Goal: Information Seeking & Learning: Find specific page/section

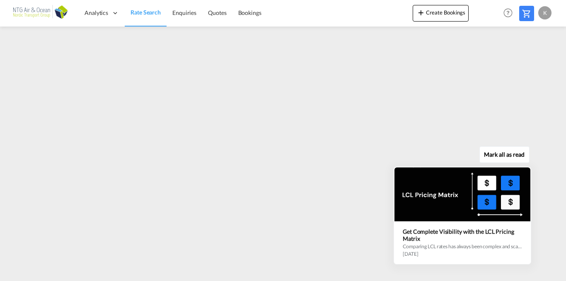
click at [536, 252] on div "Mark all as read Get Complete Visibility with the LCL Pricing Matrix Comparing …" at bounding box center [465, 207] width 150 height 115
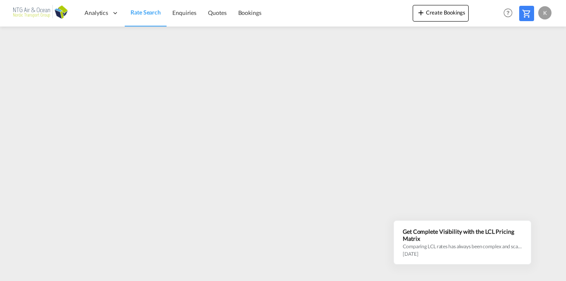
click at [544, 18] on div "K" at bounding box center [545, 12] width 13 height 13
click at [524, 66] on button "Logout" at bounding box center [536, 63] width 54 height 17
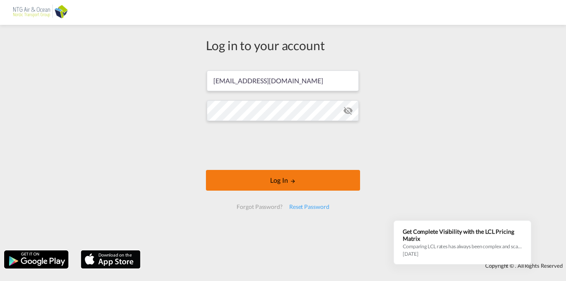
click at [259, 178] on button "Log In" at bounding box center [283, 180] width 154 height 21
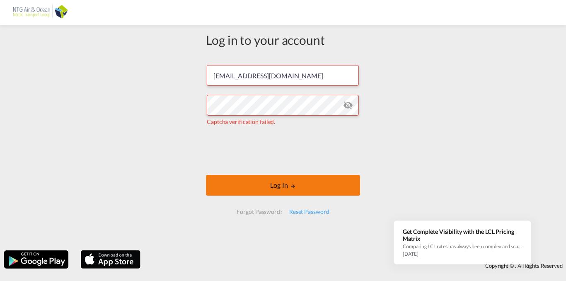
click at [272, 188] on button "Log In" at bounding box center [283, 185] width 154 height 21
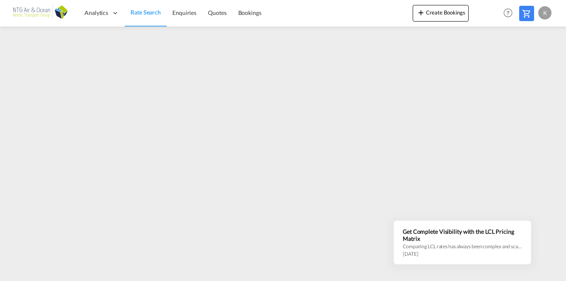
click at [548, 8] on div "K" at bounding box center [545, 12] width 13 height 13
click at [527, 61] on button "Logout" at bounding box center [536, 63] width 54 height 17
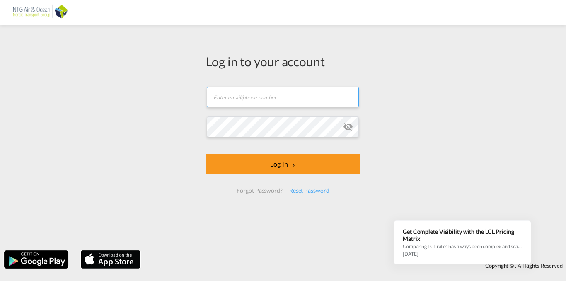
type input "[EMAIL_ADDRESS][DOMAIN_NAME]"
